Goal: Information Seeking & Learning: Check status

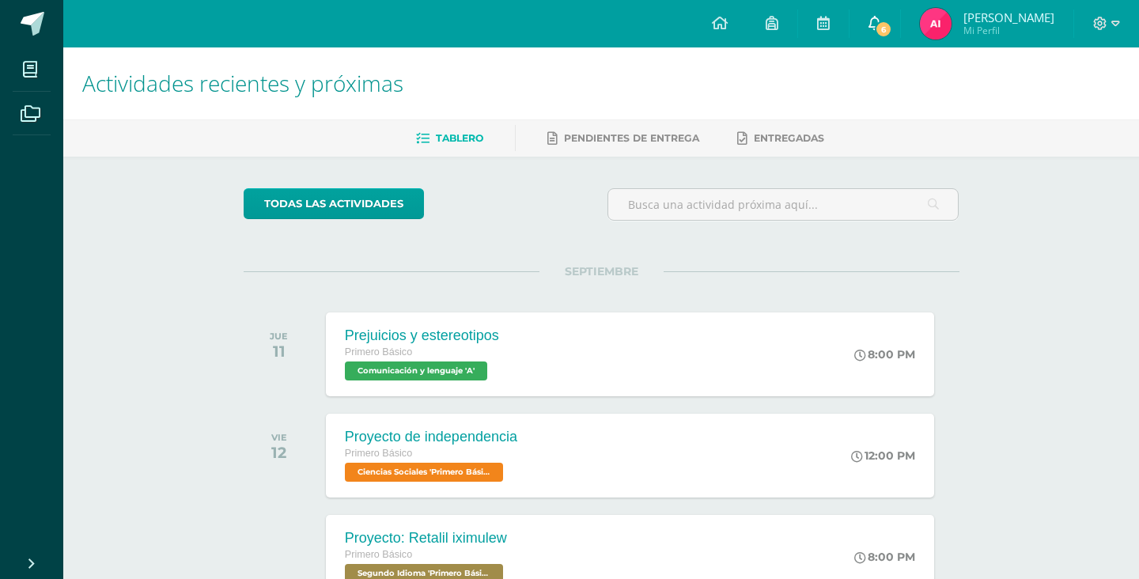
click at [899, 28] on link "6" at bounding box center [874, 23] width 51 height 47
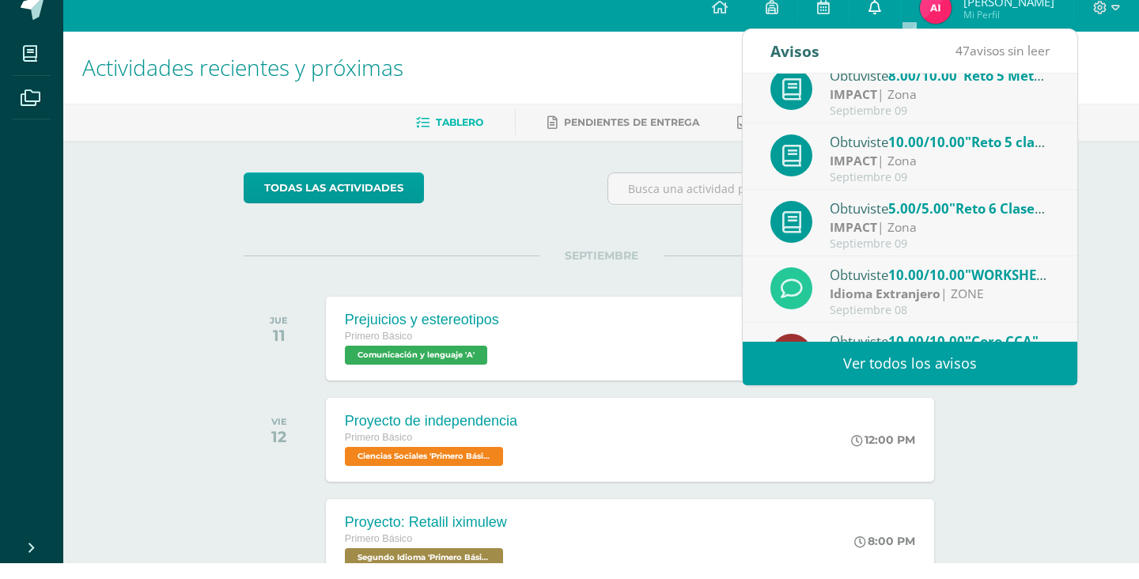
scroll to position [263, 0]
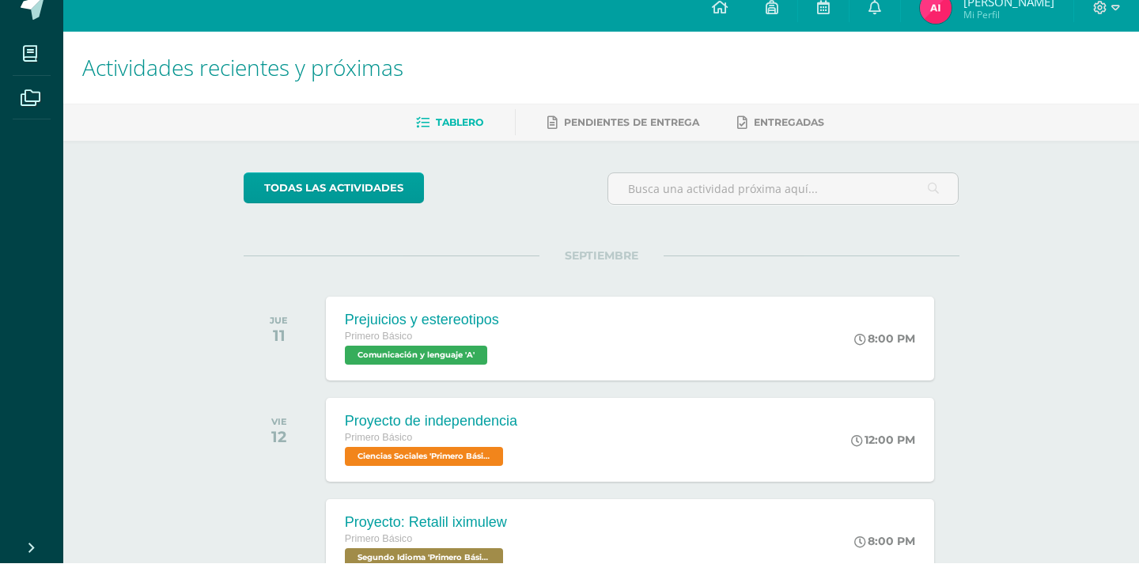
click at [1027, 513] on div "Actividades recientes y próximas Tablero Pendientes de entrega Entregadas todas…" at bounding box center [601, 524] width 1076 height 955
click at [951, 27] on img at bounding box center [936, 24] width 32 height 32
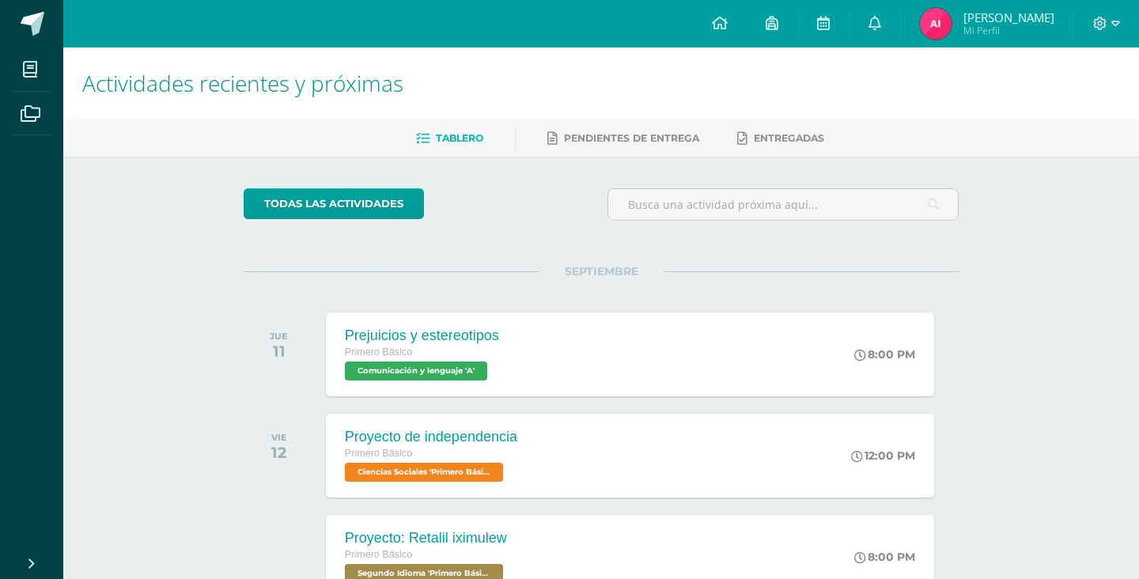
click at [951, 30] on img at bounding box center [936, 24] width 32 height 32
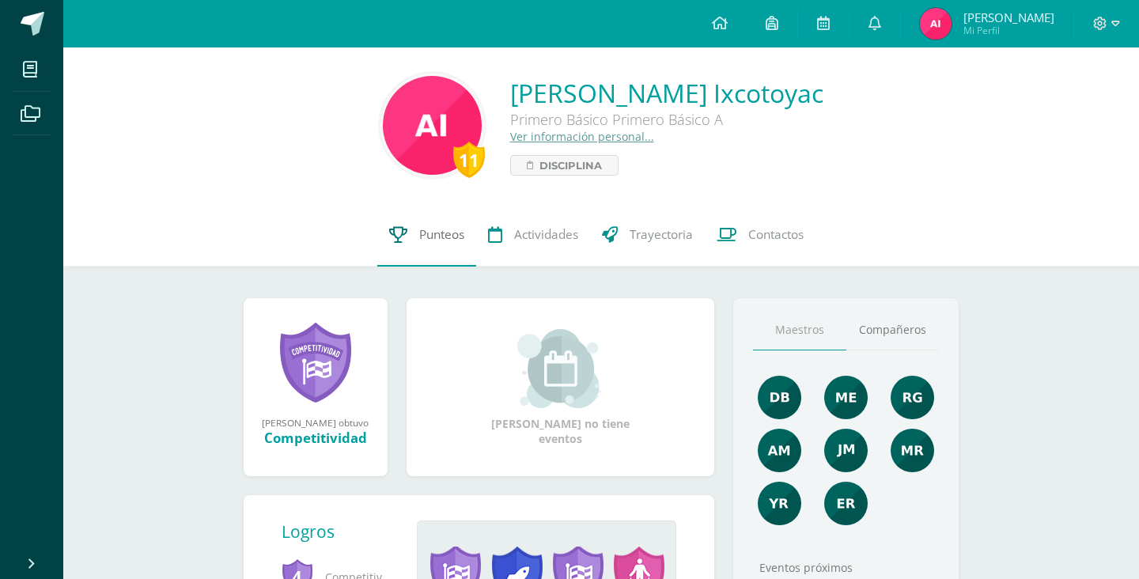
click at [422, 244] on link "Punteos" at bounding box center [426, 234] width 99 height 63
